Goal: Task Accomplishment & Management: Manage account settings

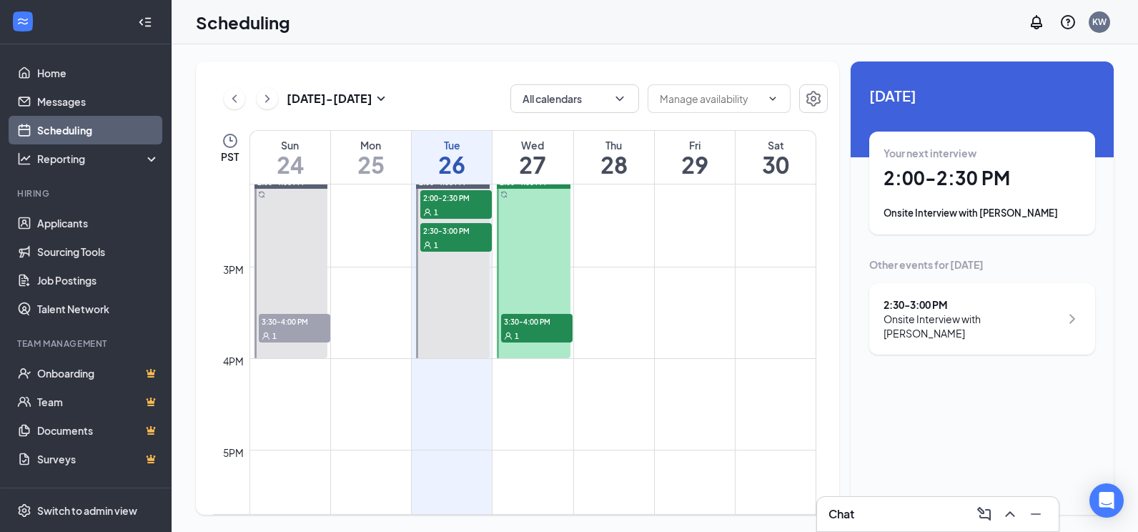
scroll to position [1203, 0]
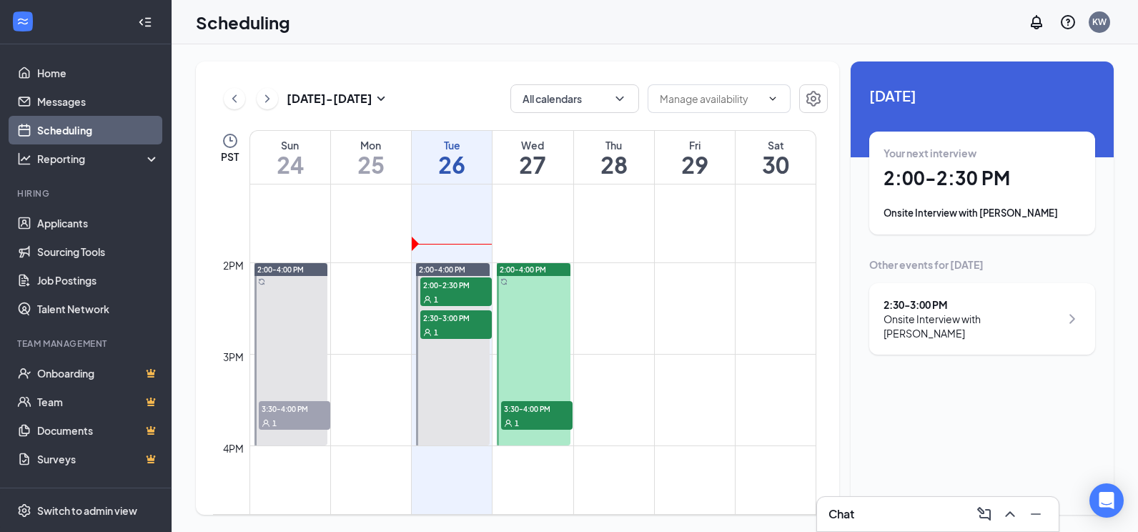
click at [971, 165] on div "Your next interview 2:00 - 2:30 PM Onsite Interview with [PERSON_NAME]" at bounding box center [982, 183] width 197 height 74
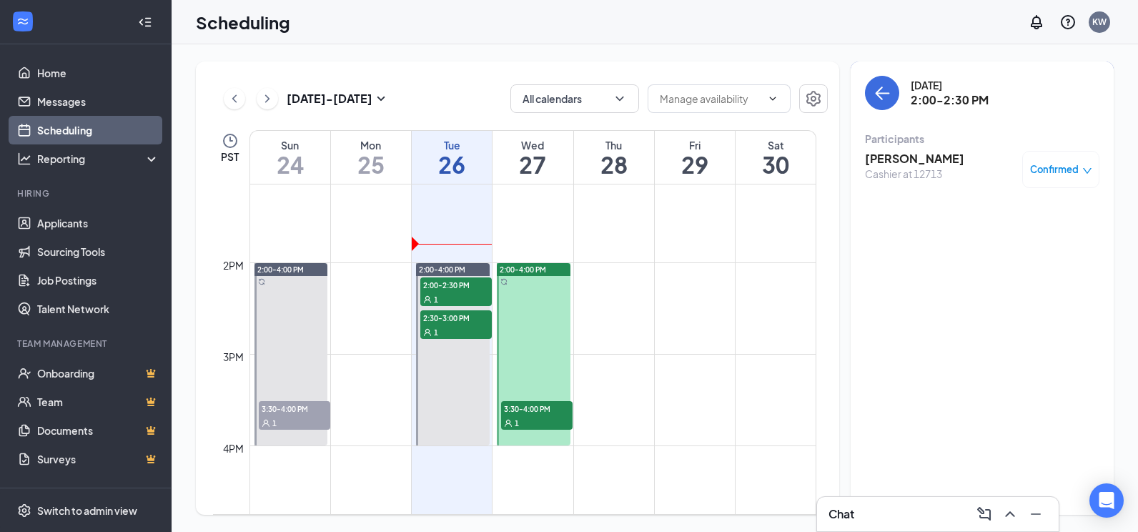
click at [921, 156] on h3 "[PERSON_NAME]" at bounding box center [914, 159] width 99 height 16
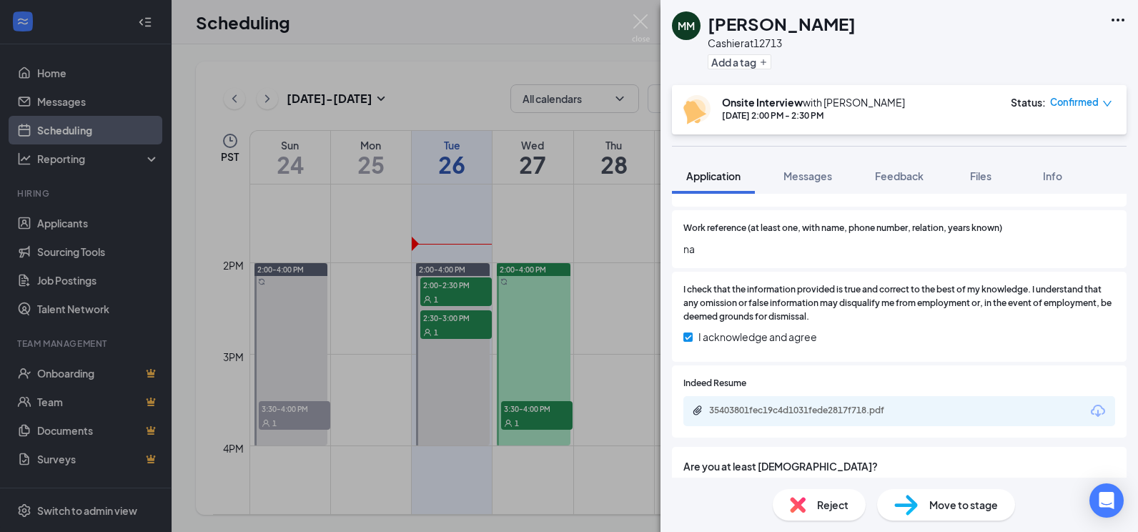
scroll to position [1001, 0]
click at [861, 418] on div "35403801fec19c4d1031fede2817f718.pdf" at bounding box center [899, 410] width 432 height 30
click at [864, 410] on div "35403801fec19c4d1031fede2817f718.pdf" at bounding box center [809, 409] width 200 height 11
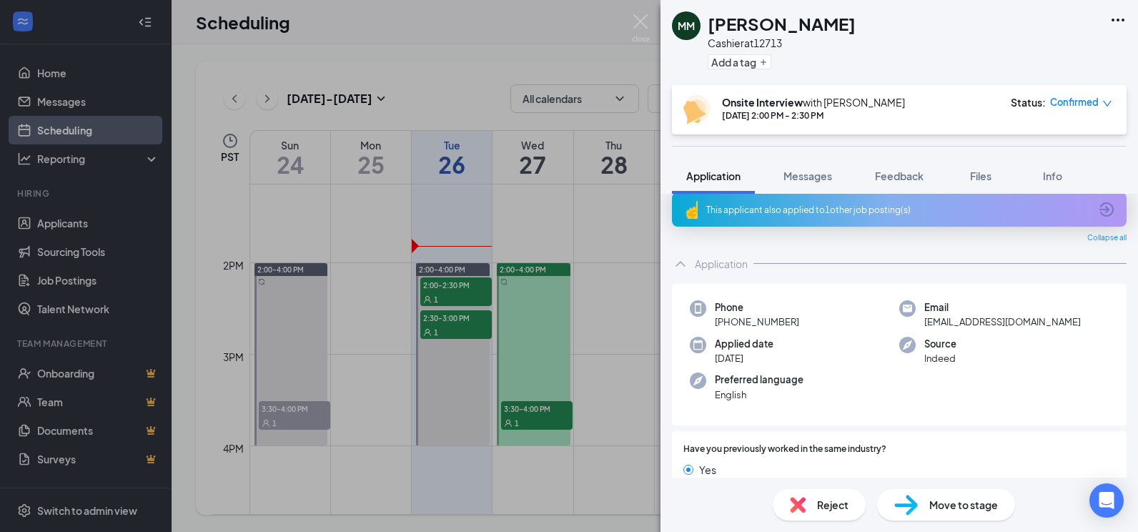
scroll to position [0, 0]
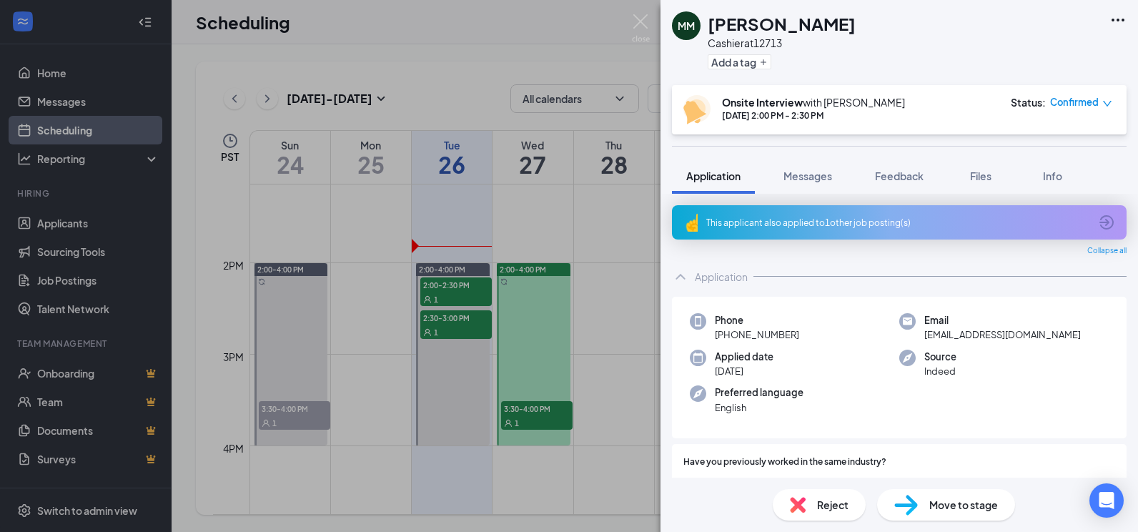
click at [846, 225] on div "This applicant also applied to 1 other job posting(s)" at bounding box center [897, 223] width 383 height 12
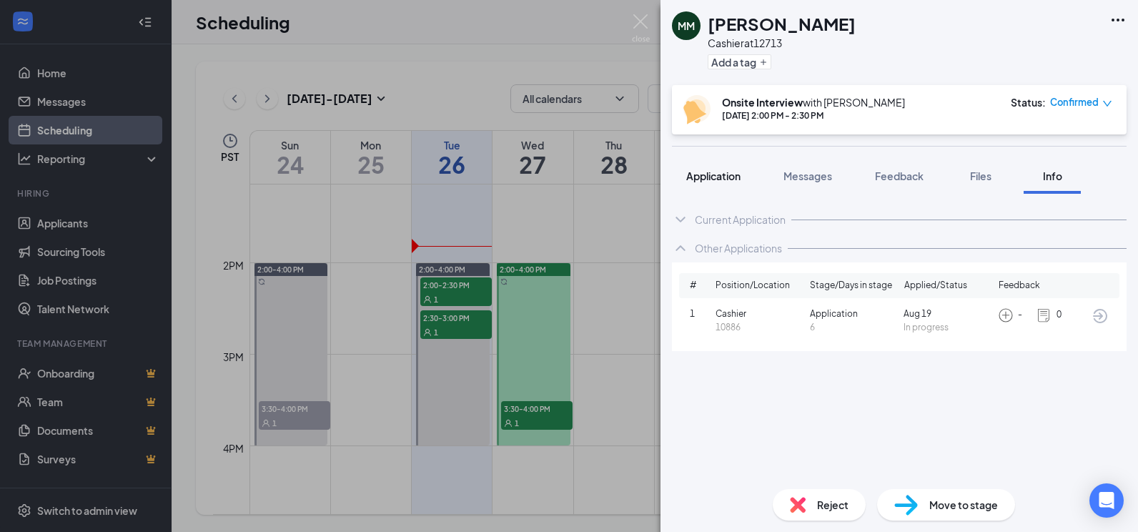
click at [733, 178] on span "Application" at bounding box center [713, 175] width 54 height 13
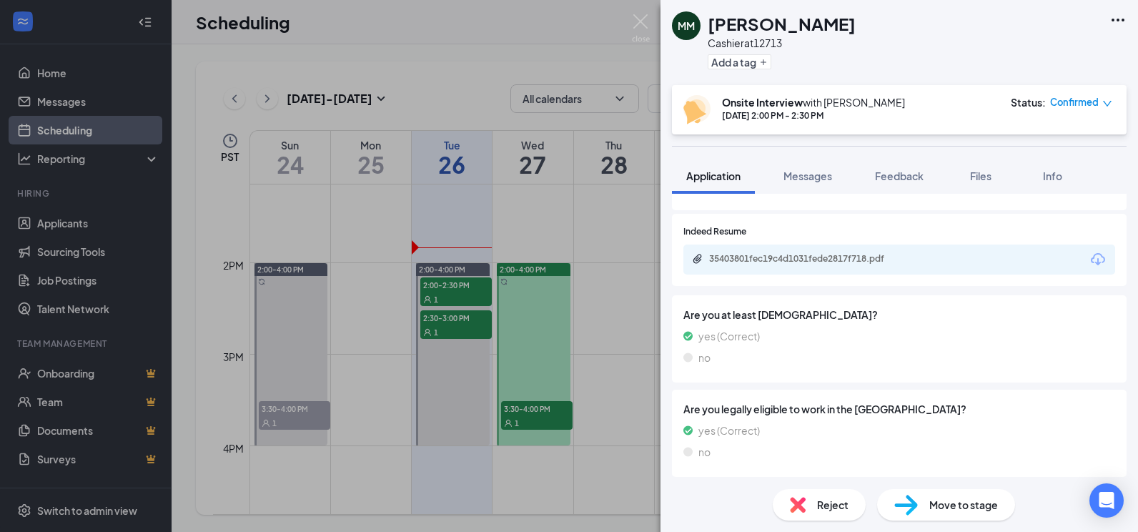
scroll to position [1155, 0]
click at [786, 252] on div "35403801fec19c4d1031fede2817f718.pdf" at bounding box center [809, 255] width 200 height 11
click at [648, 26] on img at bounding box center [641, 28] width 18 height 28
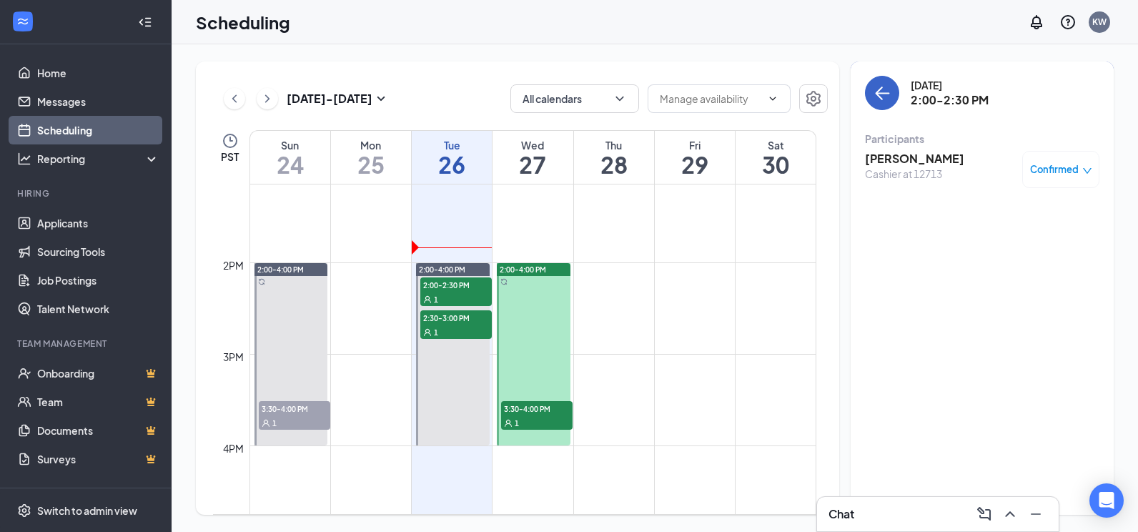
click at [887, 89] on icon "ArrowLeft" at bounding box center [882, 92] width 17 height 17
